Goal: Task Accomplishment & Management: Manage account settings

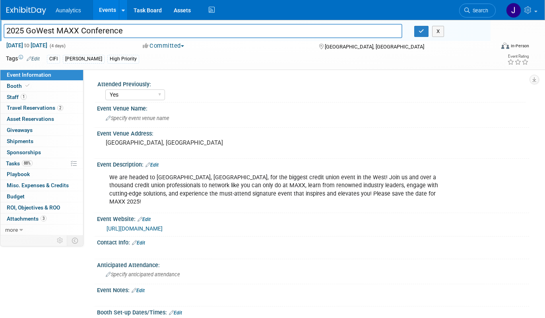
select select "Yes"
click at [109, 8] on link "Events" at bounding box center [107, 10] width 29 height 20
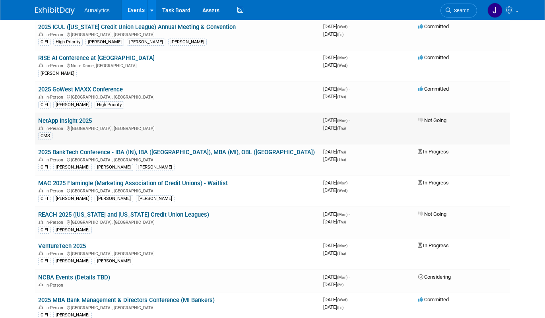
scroll to position [67, 0]
click at [114, 151] on link "2025 BankTech Conference - IBA (IN), IBA ([GEOGRAPHIC_DATA]), MBA (MI), OBL ([G…" at bounding box center [176, 152] width 276 height 7
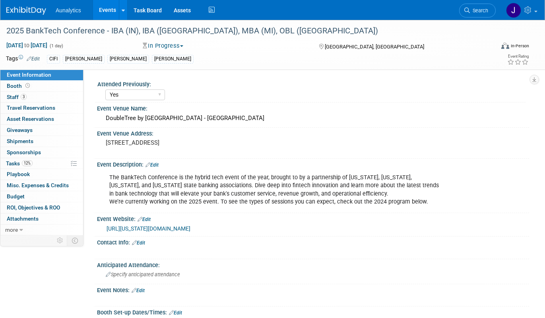
select select "Yes"
select select "Submitted"
click at [167, 46] on button "In Progress" at bounding box center [163, 46] width 46 height 8
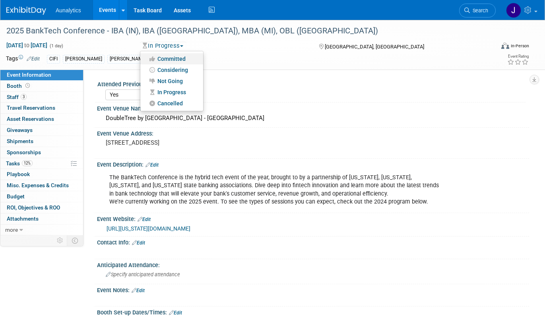
click at [168, 60] on link "Committed" at bounding box center [171, 58] width 63 height 11
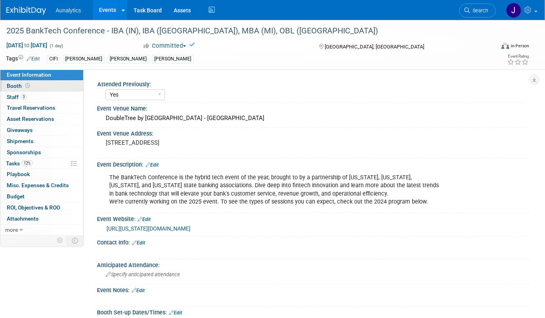
click at [60, 87] on link "Booth" at bounding box center [41, 86] width 83 height 11
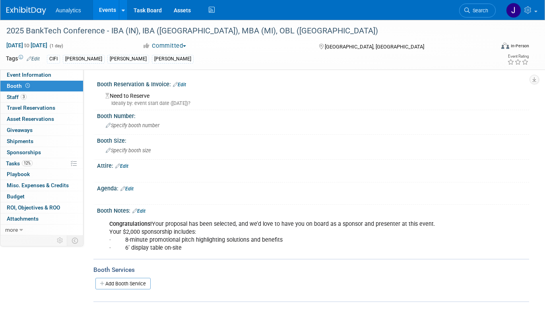
click at [183, 85] on link "Edit" at bounding box center [179, 85] width 13 height 6
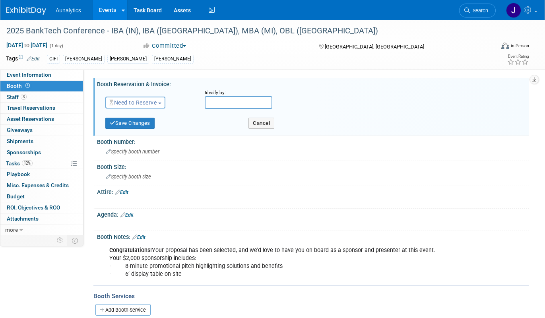
click at [140, 107] on button "Need to Reserve" at bounding box center [135, 103] width 60 height 12
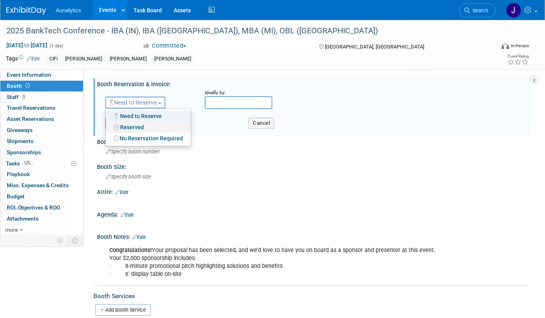
click at [137, 129] on link "Reserved" at bounding box center [148, 127] width 85 height 11
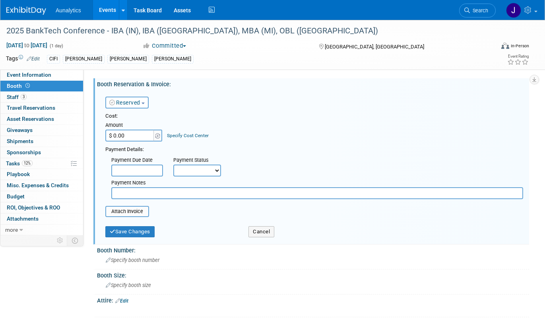
click at [143, 138] on input "$ 0.00" at bounding box center [130, 135] width 50 height 12
type input "$"
type input "$ 0.00"
click at [132, 232] on button "Save Changes" at bounding box center [129, 231] width 49 height 11
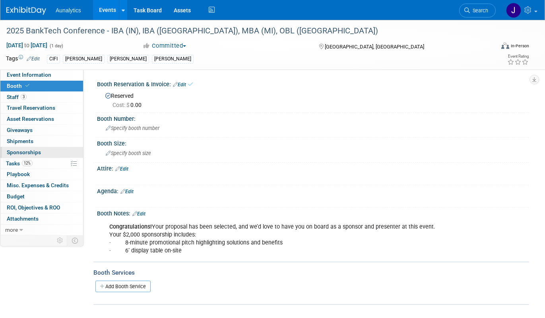
click at [50, 152] on link "0 Sponsorships 0" at bounding box center [41, 152] width 83 height 11
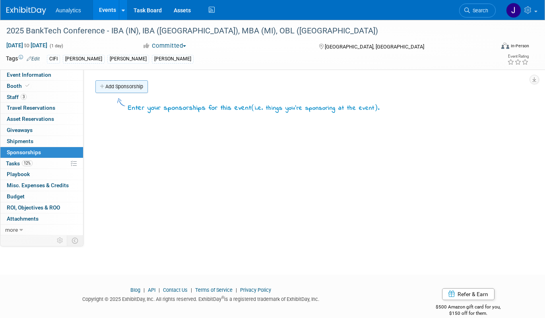
click at [129, 87] on link "Add Sponsorship" at bounding box center [121, 86] width 52 height 13
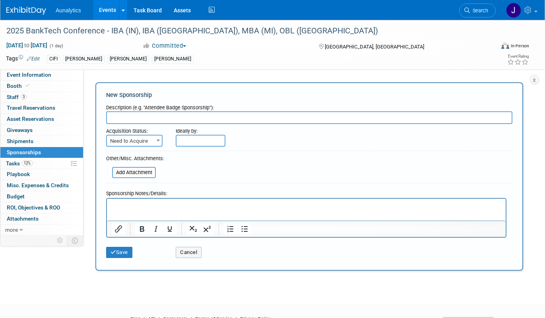
paste input "more acquisitions"
click at [141, 119] on input "more acquisitions" at bounding box center [309, 117] width 406 height 13
type input "Innovators Showcase Sponsorship"
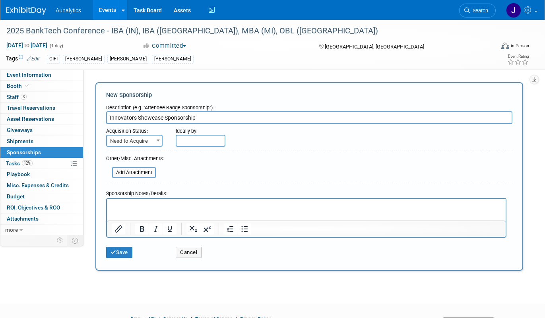
click at [133, 141] on span "Need to Acquire" at bounding box center [134, 140] width 55 height 11
select select "2"
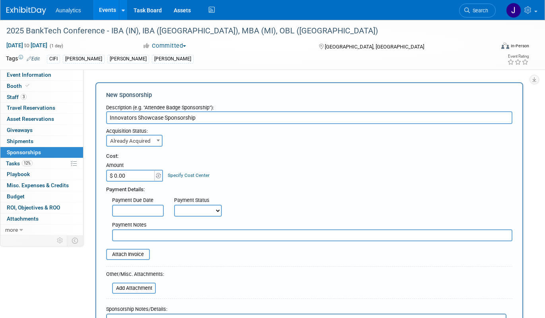
click at [143, 174] on input "$ 0.00" at bounding box center [131, 176] width 50 height 12
click at [121, 173] on input "$ 2,500.00" at bounding box center [131, 176] width 50 height 12
type input "$ 2,000.00"
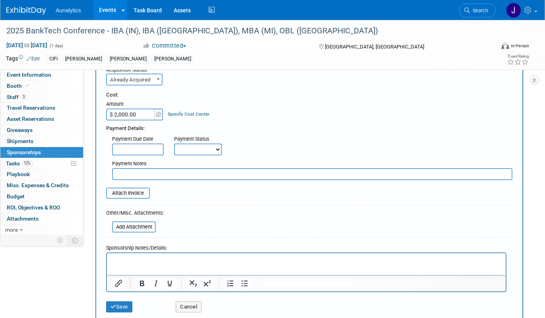
scroll to position [65, 0]
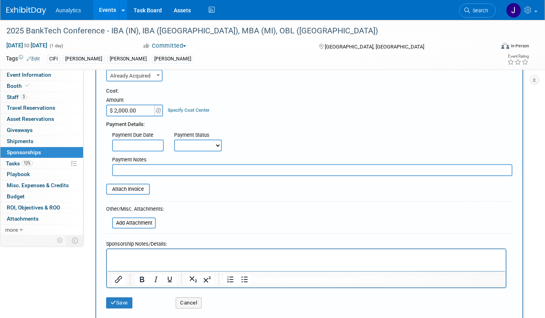
click at [149, 191] on div "Attach Invoice" at bounding box center [128, 188] width 44 height 11
click at [140, 190] on input "file" at bounding box center [101, 189] width 95 height 10
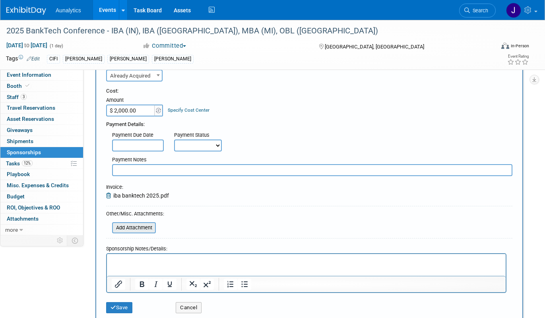
click at [144, 224] on input "file" at bounding box center [107, 228] width 95 height 10
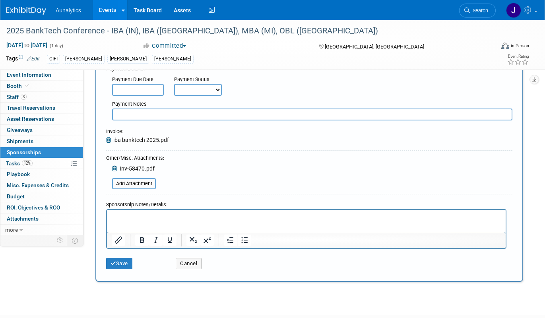
scroll to position [129, 0]
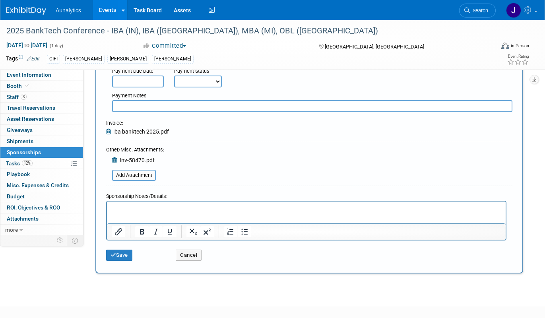
click at [161, 129] on span "iba banktech 2025.pdf" at bounding box center [141, 131] width 56 height 6
click at [118, 259] on button "Save" at bounding box center [119, 254] width 26 height 11
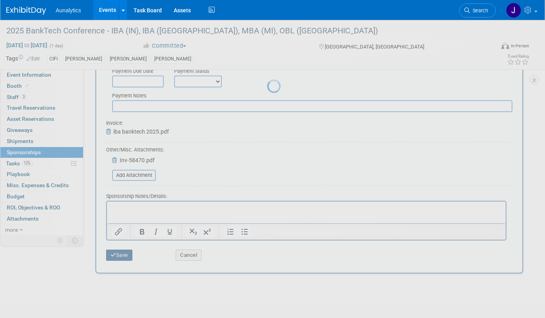
scroll to position [12, 0]
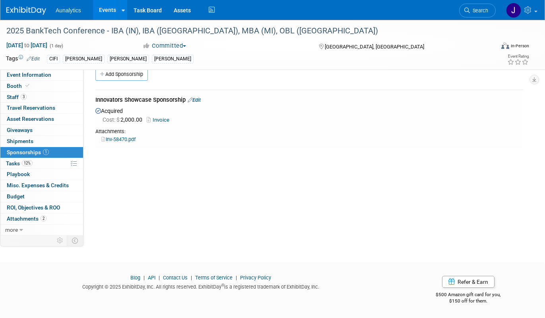
click at [162, 120] on link "Invoice" at bounding box center [160, 120] width 26 height 6
click at [203, 101] on div "Innovators Showcase Sponsorship Edit" at bounding box center [308, 101] width 427 height 10
click at [200, 100] on link "Edit" at bounding box center [193, 100] width 13 height 6
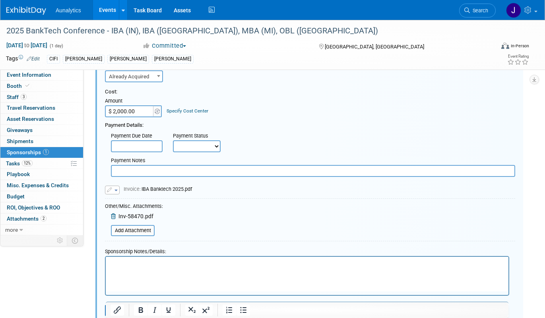
scroll to position [74, 0]
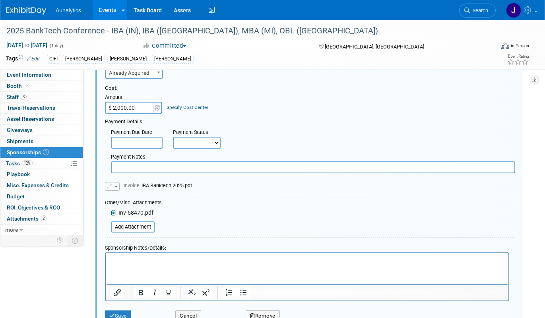
click at [116, 184] on button "button" at bounding box center [112, 186] width 15 height 9
click at [122, 198] on link "Replace with a new file" at bounding box center [144, 198] width 79 height 11
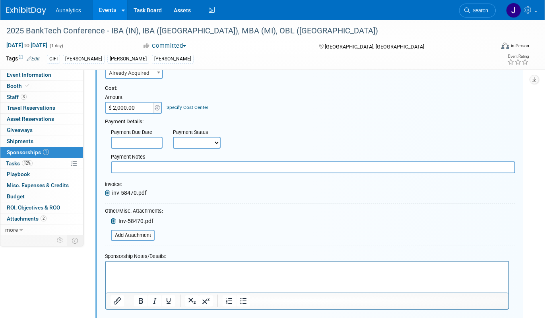
click at [148, 218] on span "Inv-58470.pdf" at bounding box center [135, 221] width 35 height 6
click at [147, 234] on input "file" at bounding box center [106, 235] width 95 height 10
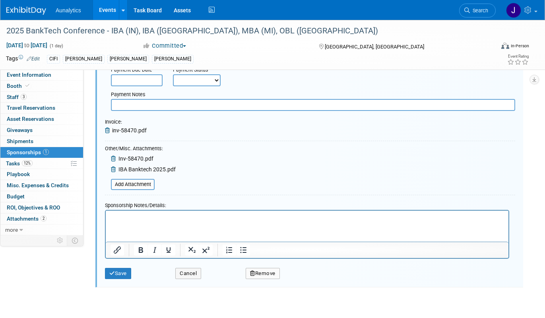
scroll to position [139, 0]
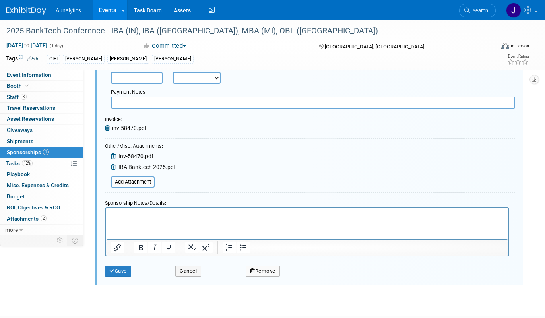
click at [153, 155] on div "Inv-58470.pdf" at bounding box center [140, 157] width 71 height 10
click at [118, 269] on button "Save" at bounding box center [118, 270] width 26 height 11
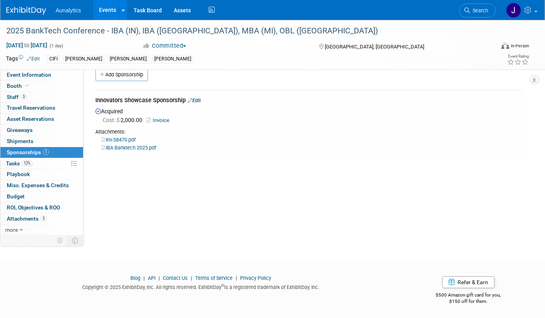
scroll to position [0, 0]
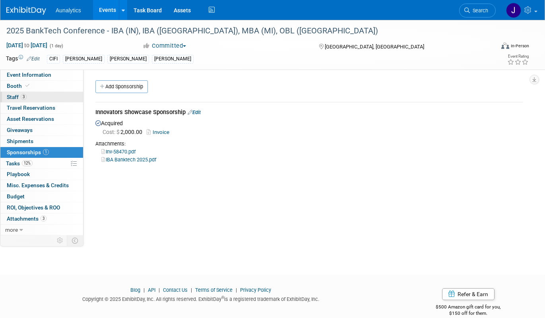
click at [42, 97] on link "3 Staff 3" at bounding box center [41, 97] width 83 height 11
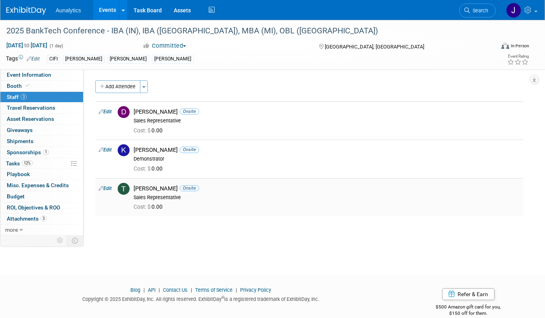
click at [149, 191] on div "Tim Killilea Onsite" at bounding box center [326, 189] width 386 height 8
click at [111, 187] on link "Edit" at bounding box center [104, 188] width 13 height 6
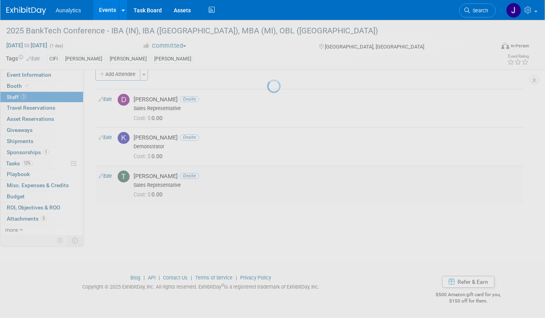
select select "80af5463-fcda-44e9-8838-1dac29a5d0d1"
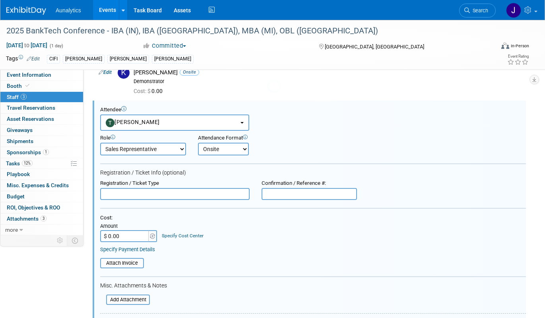
scroll to position [88, 0]
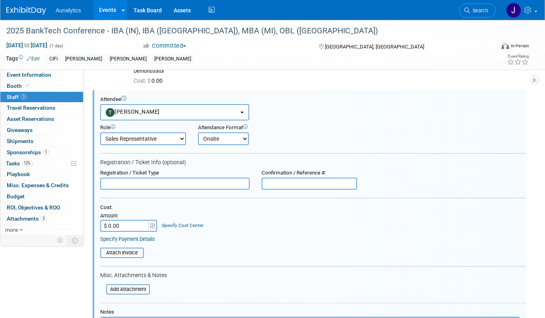
click at [135, 225] on input "$ 0.00" at bounding box center [125, 226] width 50 height 12
type input "$ 99.00"
click at [118, 253] on input "file" at bounding box center [95, 252] width 95 height 9
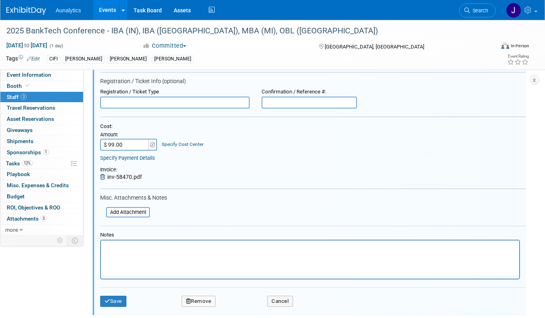
scroll to position [176, 0]
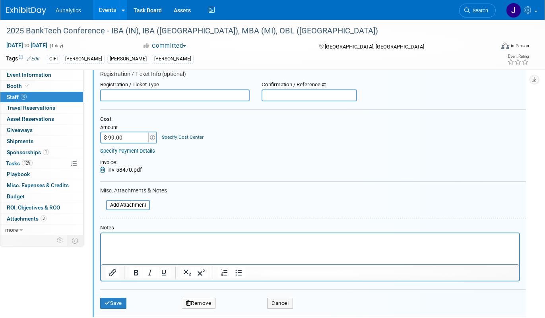
click at [185, 244] on html at bounding box center [310, 238] width 418 height 11
click at [119, 305] on button "Save" at bounding box center [113, 302] width 26 height 11
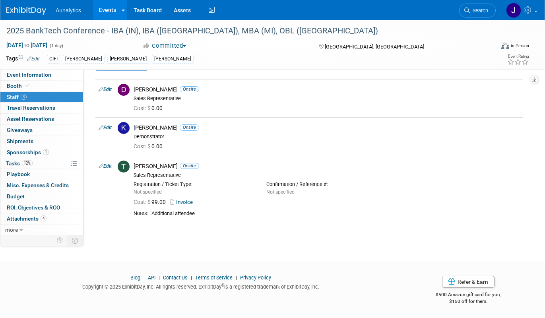
scroll to position [0, 0]
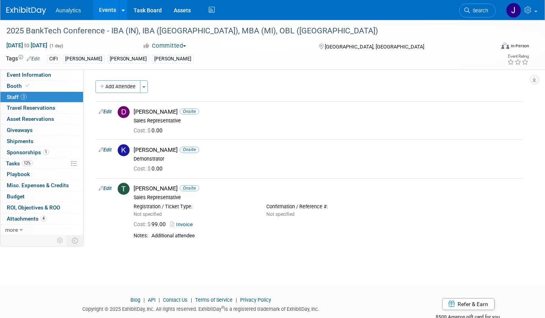
click at [112, 7] on link "Events" at bounding box center [107, 10] width 29 height 20
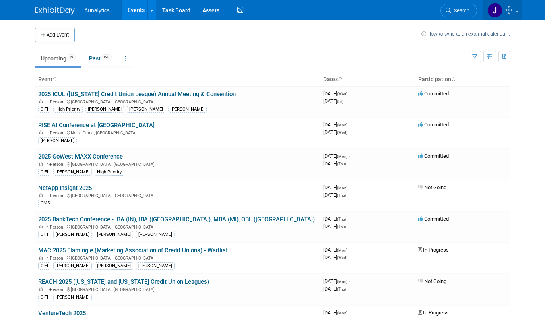
click at [517, 12] on span at bounding box center [516, 12] width 3 height 2
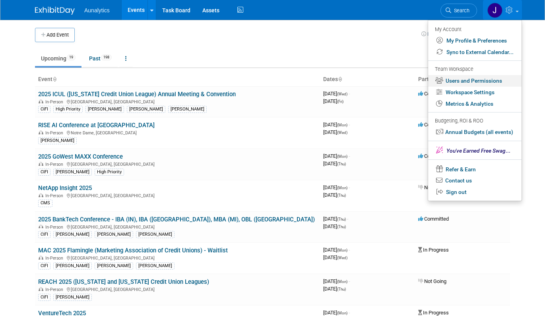
click at [487, 81] on link "Users and Permissions" at bounding box center [474, 81] width 93 height 12
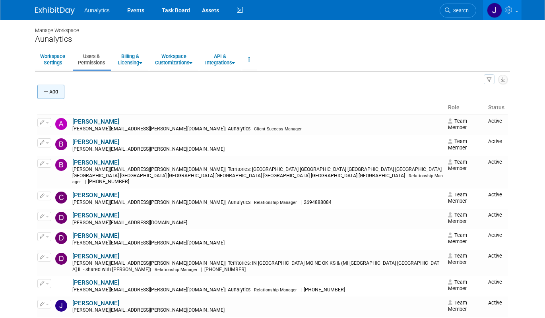
click at [56, 93] on button "Add" at bounding box center [50, 92] width 27 height 14
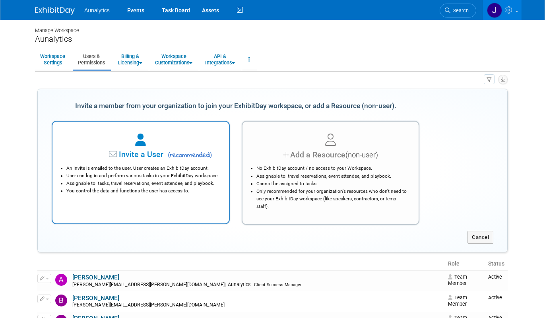
click at [169, 153] on span "(" at bounding box center [169, 155] width 2 height 8
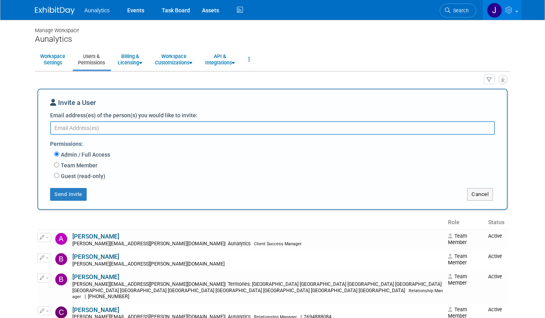
paste textarea "[PERSON_NAME][EMAIL_ADDRESS][PERSON_NAME][DOMAIN_NAME]"
type textarea "[PERSON_NAME][EMAIL_ADDRESS][PERSON_NAME][DOMAIN_NAME]"
click at [83, 196] on button "Send Invite" at bounding box center [68, 194] width 37 height 13
